Goal: Find specific page/section: Find specific page/section

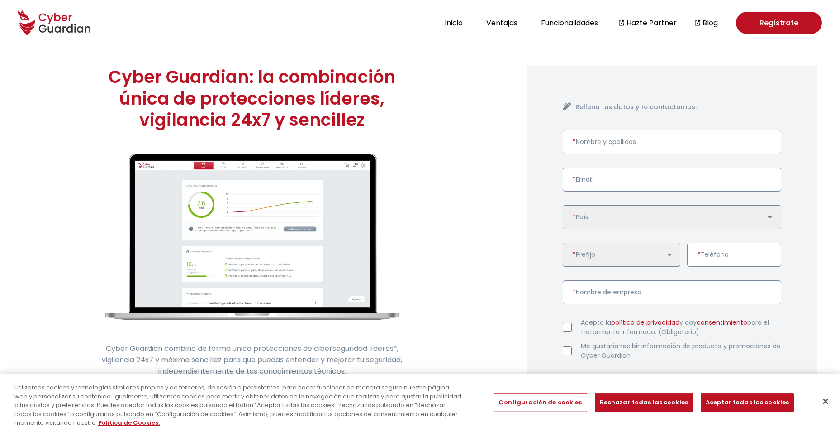
scroll to position [1, 0]
click at [648, 398] on button "Rechazar todas las cookies" at bounding box center [644, 402] width 98 height 19
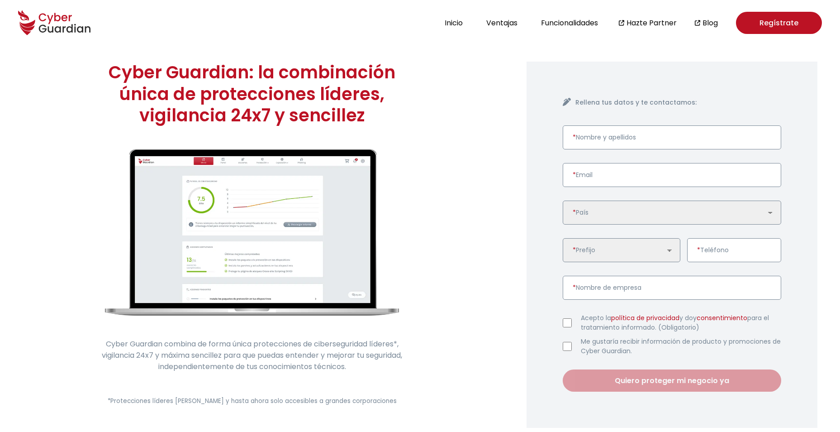
scroll to position [0, 0]
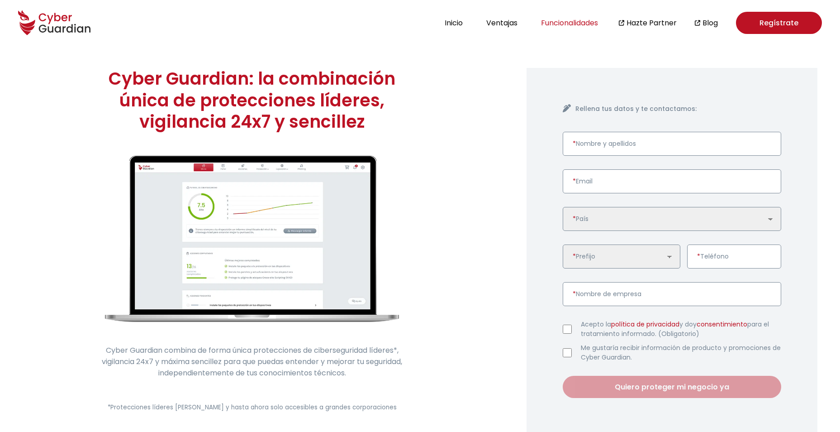
click at [562, 24] on button "Funcionalidades" at bounding box center [569, 23] width 62 height 12
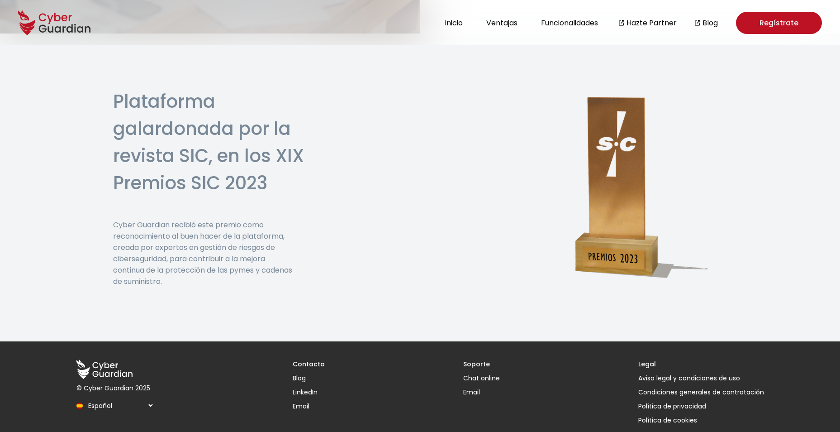
scroll to position [2347, 0]
click at [705, 387] on link "Condiciones generales de contratación" at bounding box center [701, 392] width 126 height 10
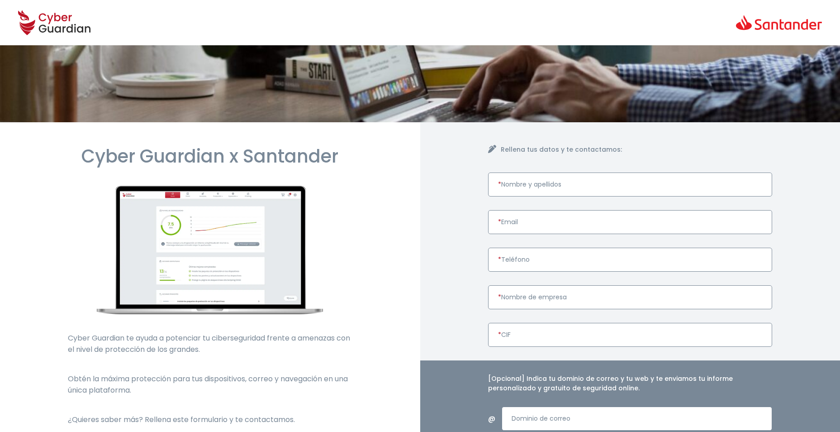
click at [619, 193] on input "* Nombre y apellidos" at bounding box center [630, 184] width 285 height 24
click at [572, 184] on input "* Nombre y apellidos" at bounding box center [630, 184] width 285 height 24
click at [459, 235] on div "Rellena tus datos y te contactamos: * Nombre y apellidos * Email * Teléfono * N…" at bounding box center [630, 354] width 420 height 464
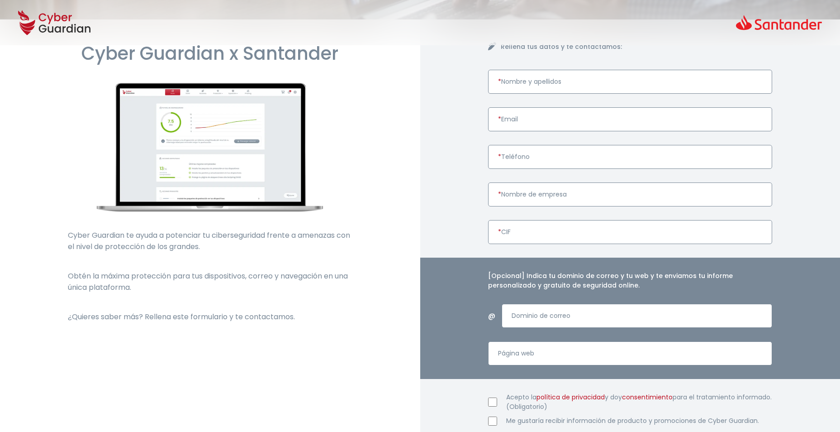
scroll to position [257, 0]
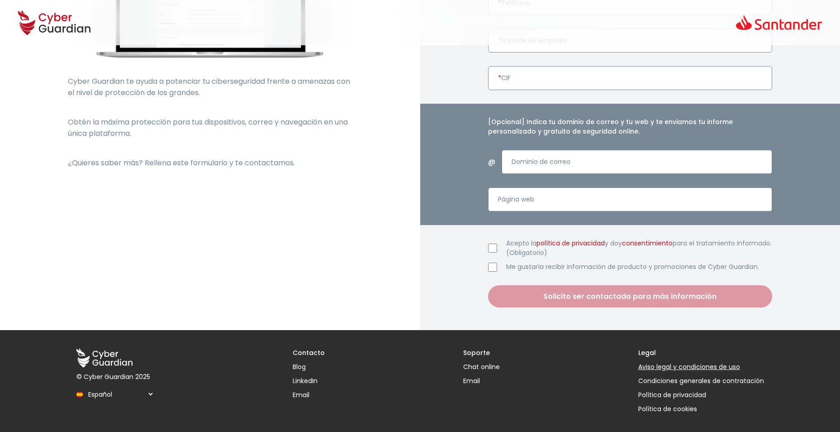
click at [684, 367] on link "Aviso legal y condiciones de uso" at bounding box center [701, 367] width 126 height 10
